Goal: Task Accomplishment & Management: Manage account settings

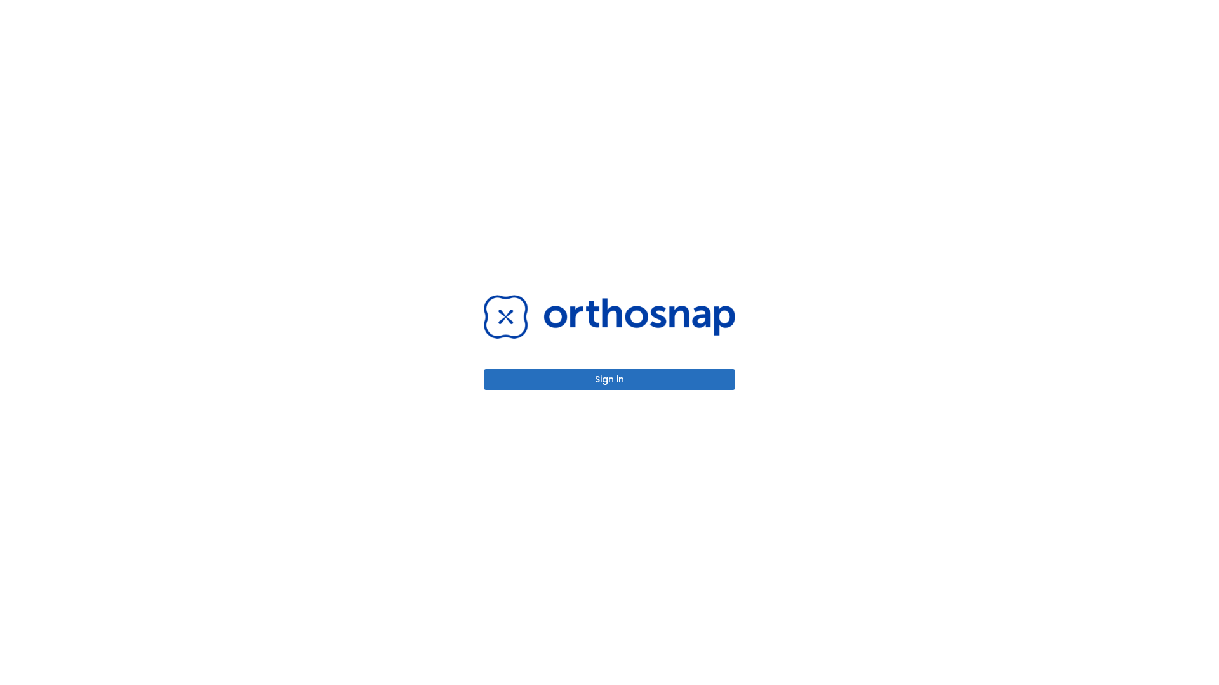
click at [609, 380] on button "Sign in" at bounding box center [609, 379] width 251 height 21
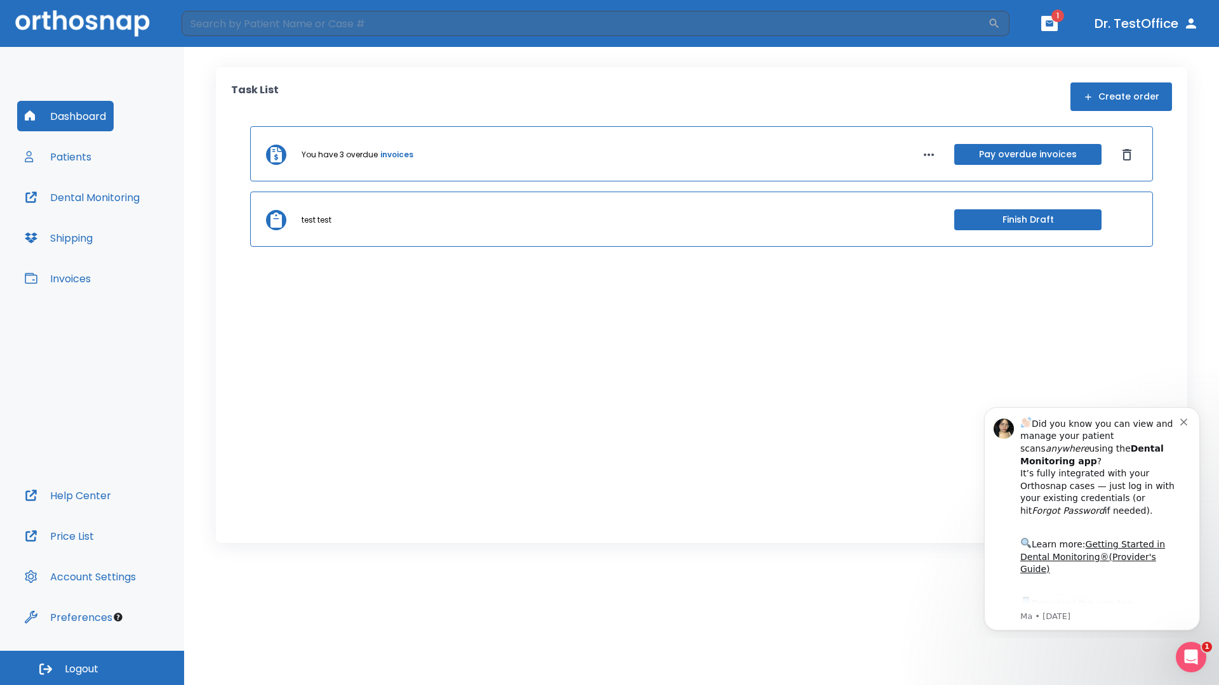
click at [92, 668] on span "Logout" at bounding box center [82, 670] width 34 height 14
